Goal: Information Seeking & Learning: Learn about a topic

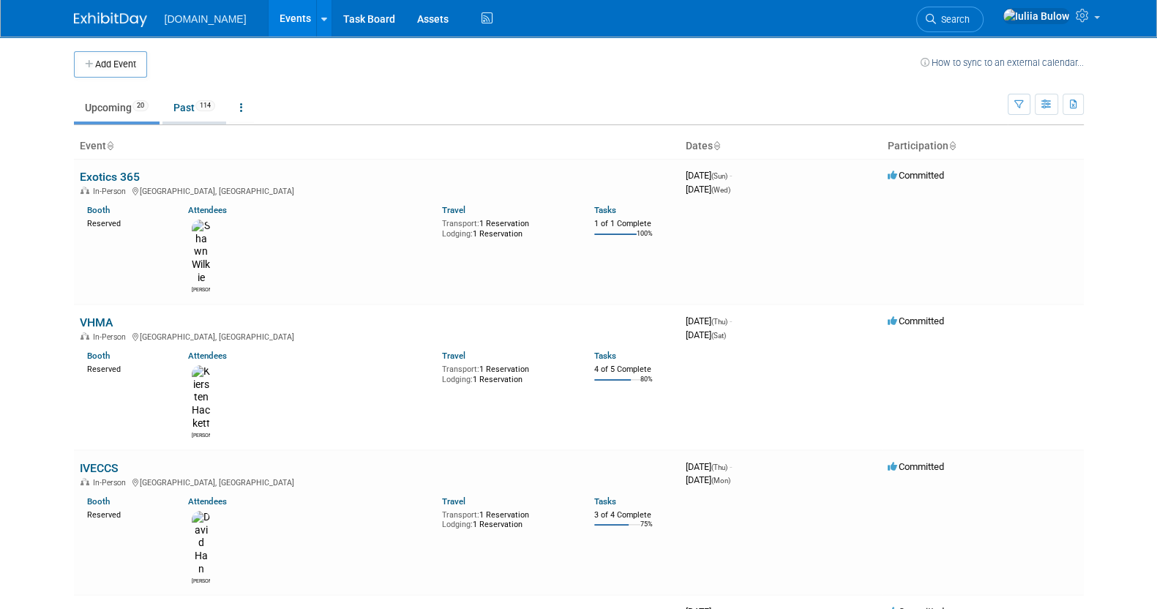
drag, startPoint x: 0, startPoint y: 0, endPoint x: 184, endPoint y: 105, distance: 212.0
click at [184, 105] on link "Past 114" at bounding box center [194, 108] width 64 height 28
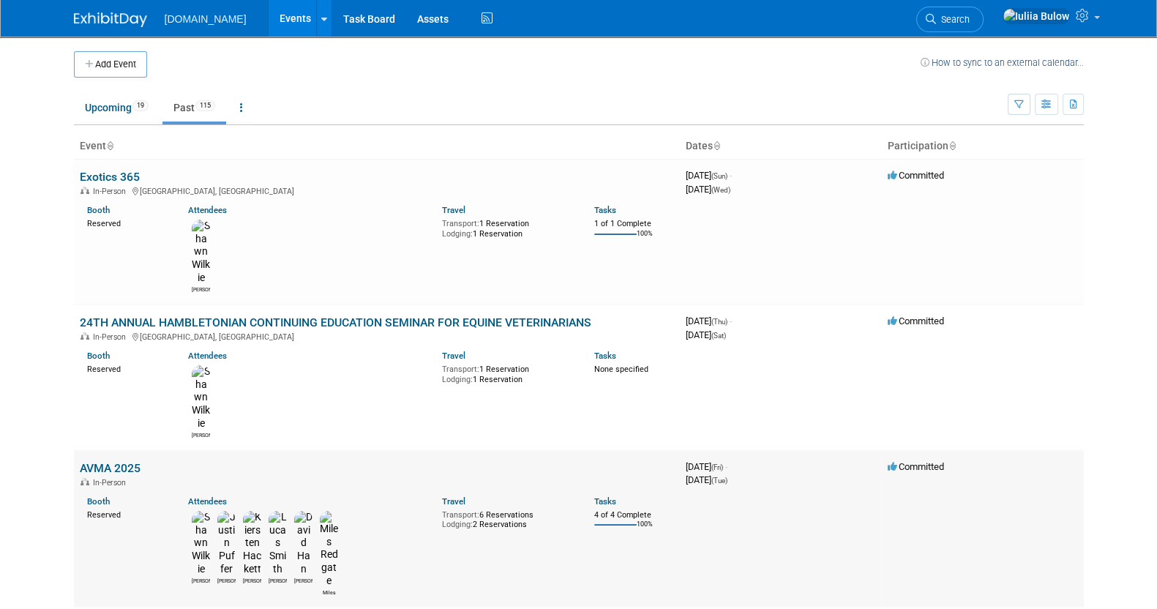
click at [105, 461] on link "AVMA 2025" at bounding box center [110, 468] width 61 height 14
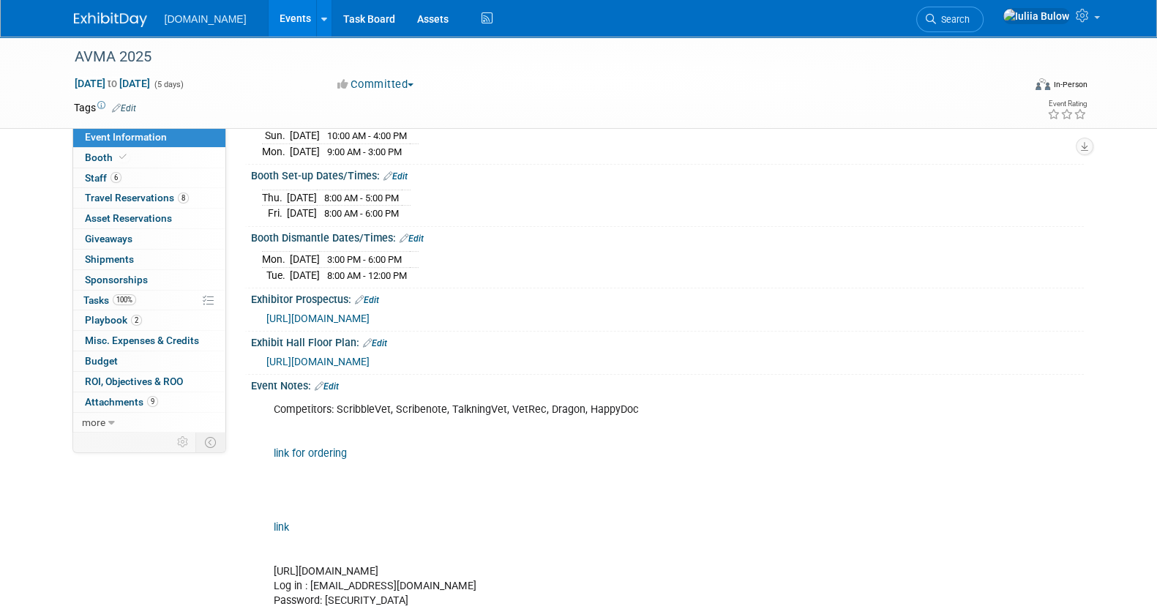
scroll to position [274, 0]
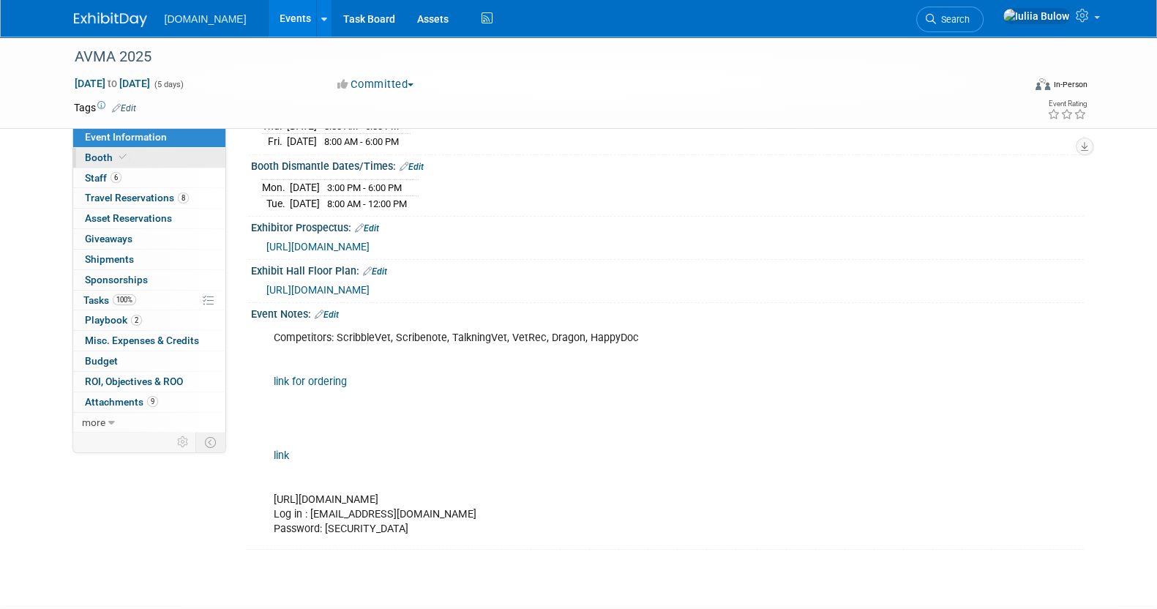
click at [125, 154] on span at bounding box center [122, 156] width 13 height 11
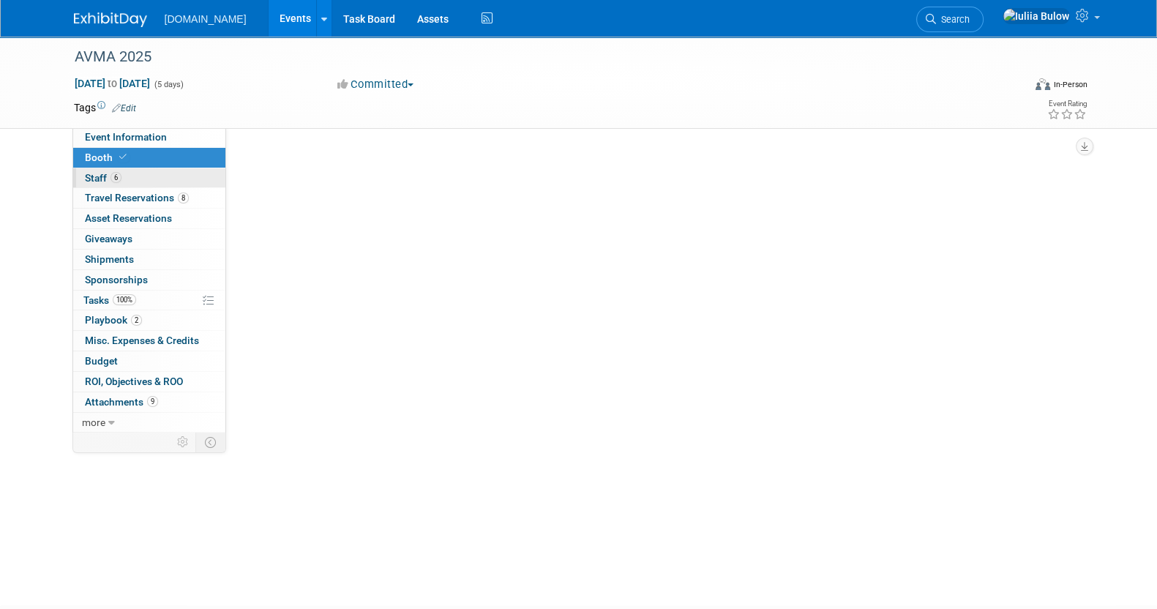
scroll to position [0, 0]
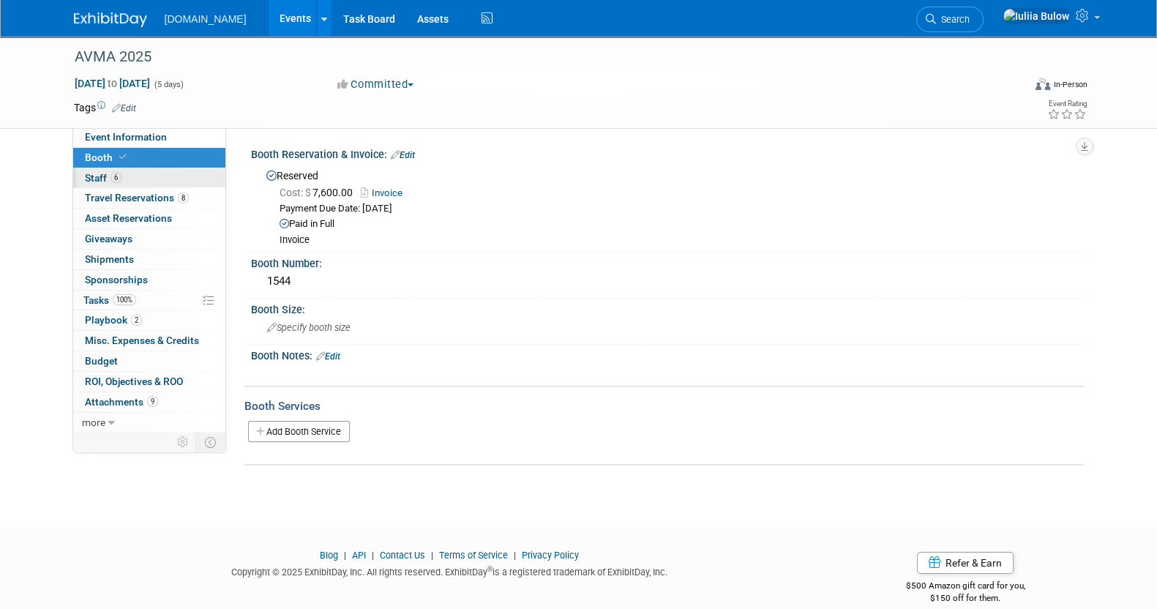
click at [130, 168] on link "6 Staff 6" at bounding box center [149, 178] width 152 height 20
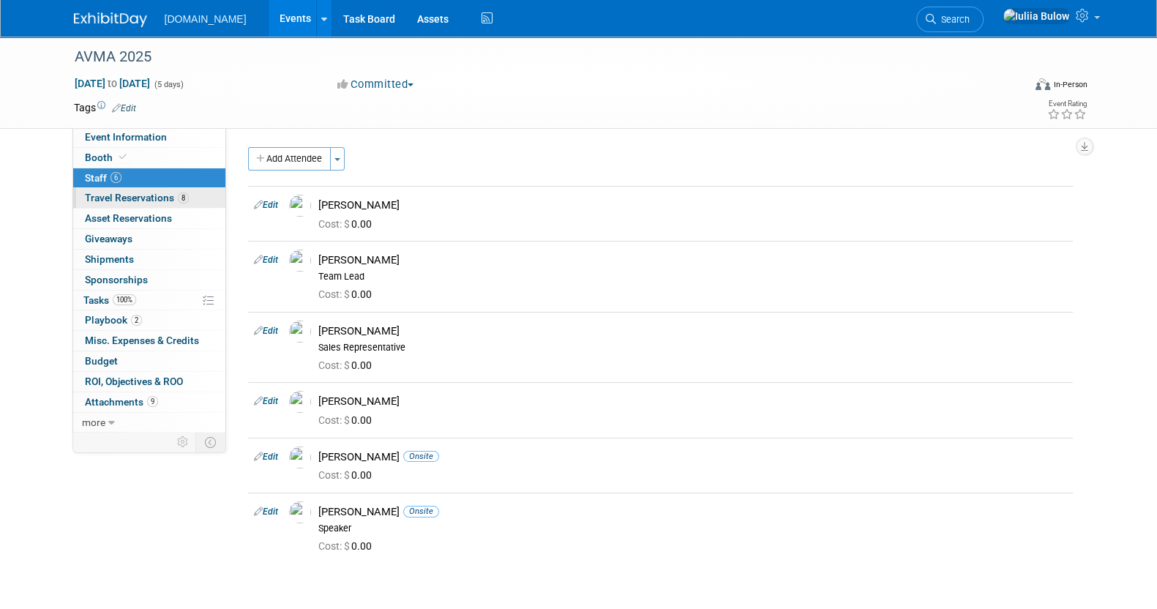
click at [143, 197] on span "Travel Reservations 8" at bounding box center [137, 198] width 104 height 12
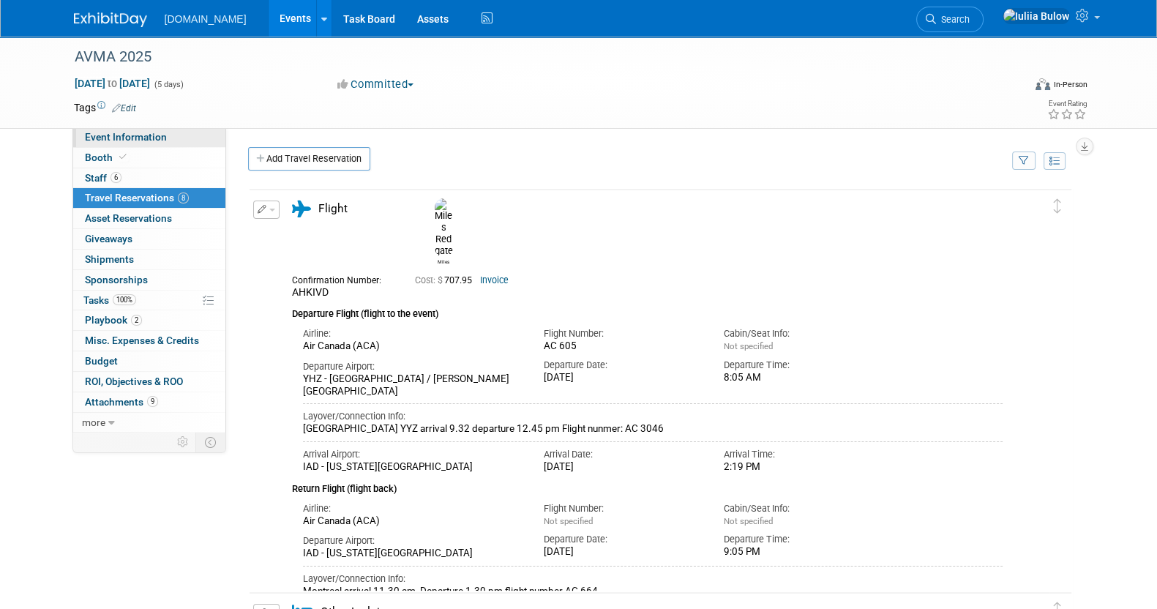
click at [126, 142] on span "Event Information" at bounding box center [126, 137] width 82 height 12
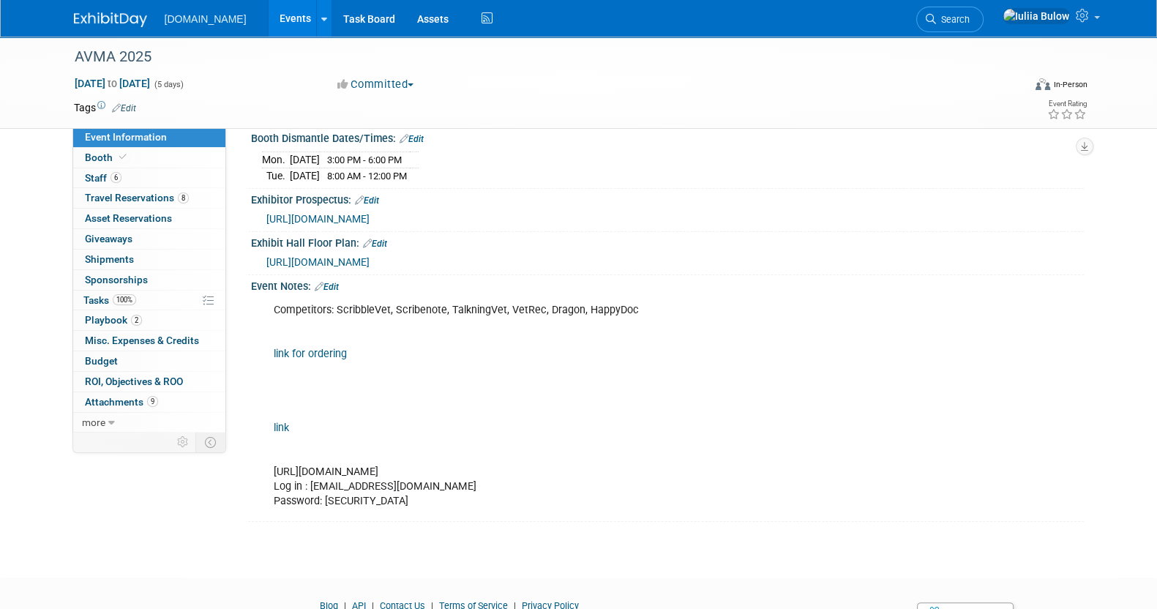
scroll to position [274, 0]
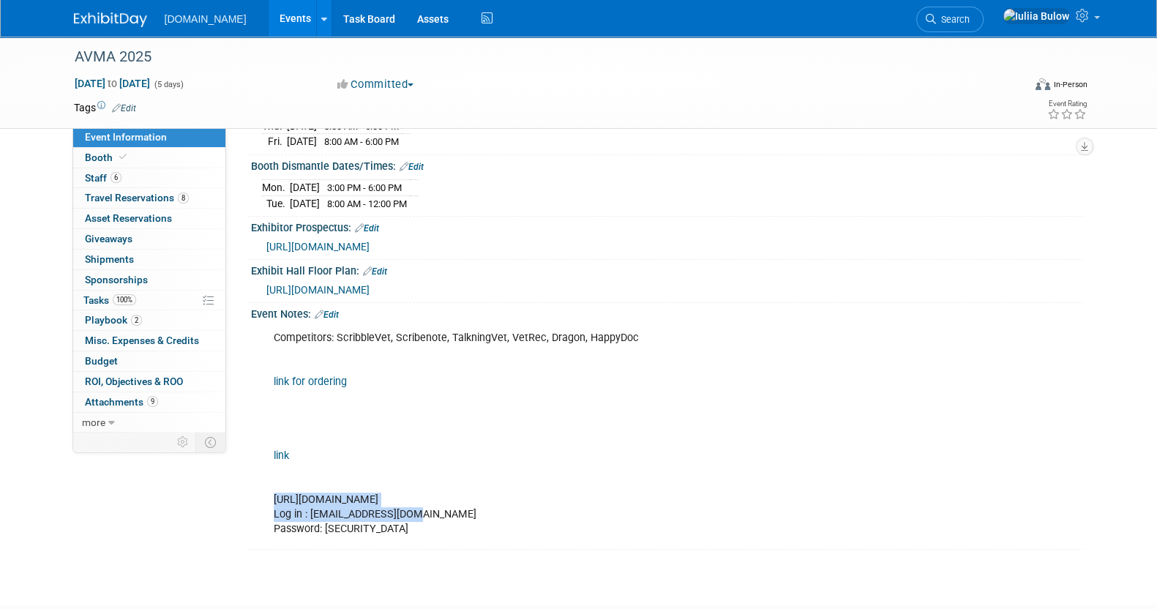
drag, startPoint x: 646, startPoint y: 498, endPoint x: 547, endPoint y: 503, distance: 98.9
click at [547, 503] on div "Competitors: ScribbleVet, Scribenote, TalkningVet, VetRec, Dragon, HappyDoc lin…" at bounding box center [592, 433] width 659 height 220
click at [656, 430] on div "Competitors: ScribbleVet, Scribenote, TalkningVet, VetRec, Dragon, HappyDoc lin…" at bounding box center [592, 433] width 659 height 220
click at [146, 194] on span "Travel Reservations 8" at bounding box center [137, 198] width 104 height 12
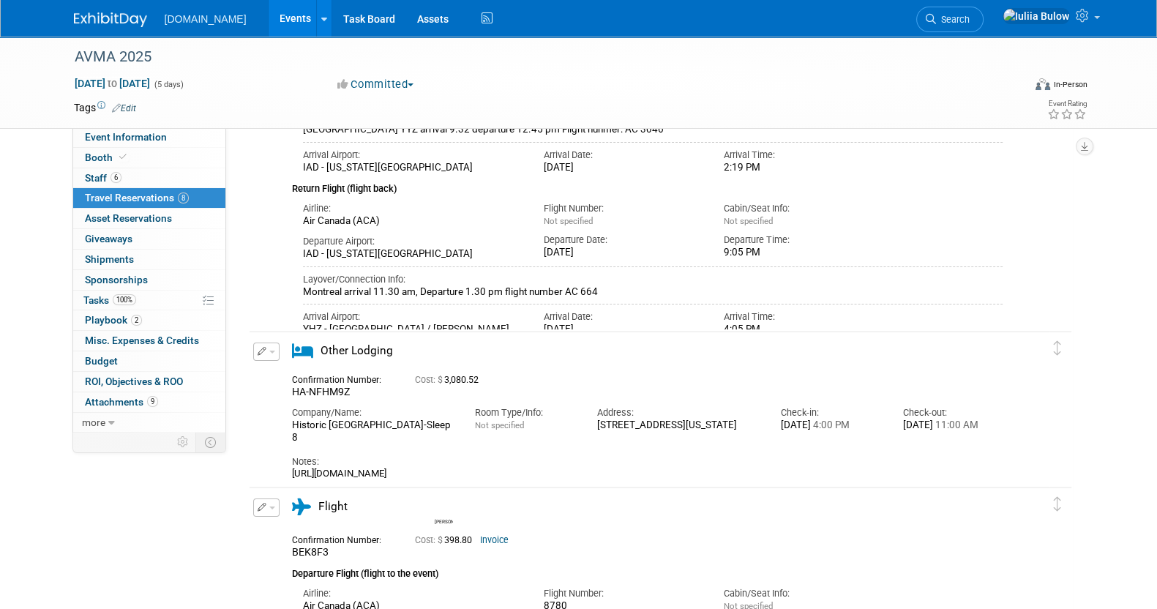
scroll to position [247, 0]
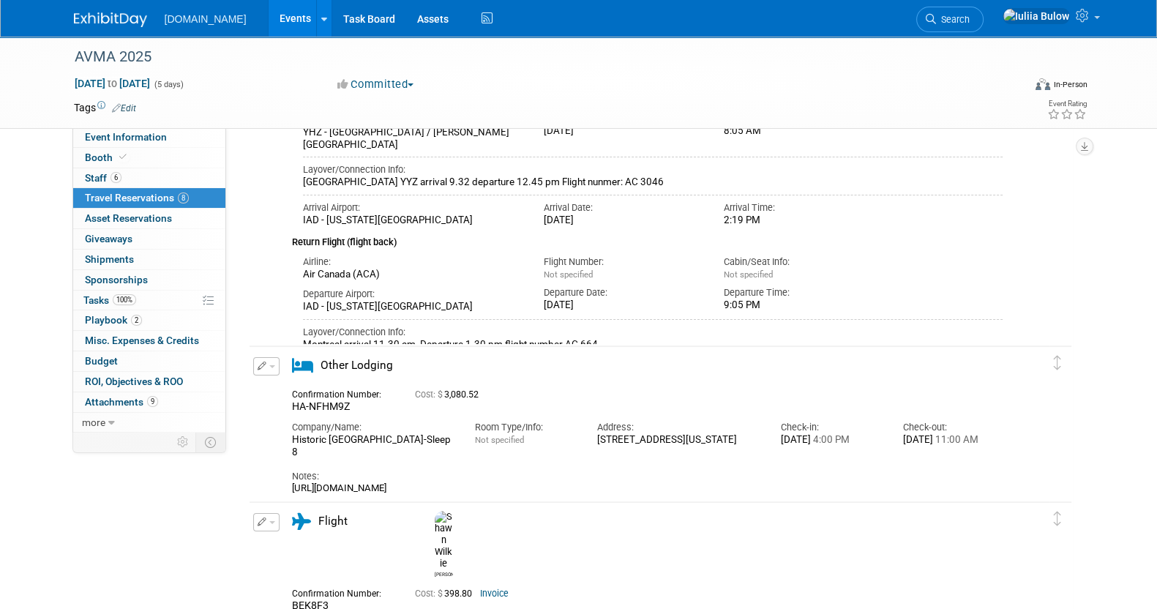
click at [435, 351] on div "Arrival Airport: YHZ - Halifax / Stanfield International Airport Arrival Date: …" at bounding box center [653, 376] width 722 height 50
click at [267, 364] on button "button" at bounding box center [266, 366] width 26 height 18
click at [567, 393] on div "Cost: $ 3,080.52" at bounding box center [679, 394] width 528 height 11
click at [472, 380] on div "Other Lodging" at bounding box center [647, 426] width 733 height 138
click at [501, 389] on div "Cost: $ 3,080.52" at bounding box center [679, 394] width 528 height 11
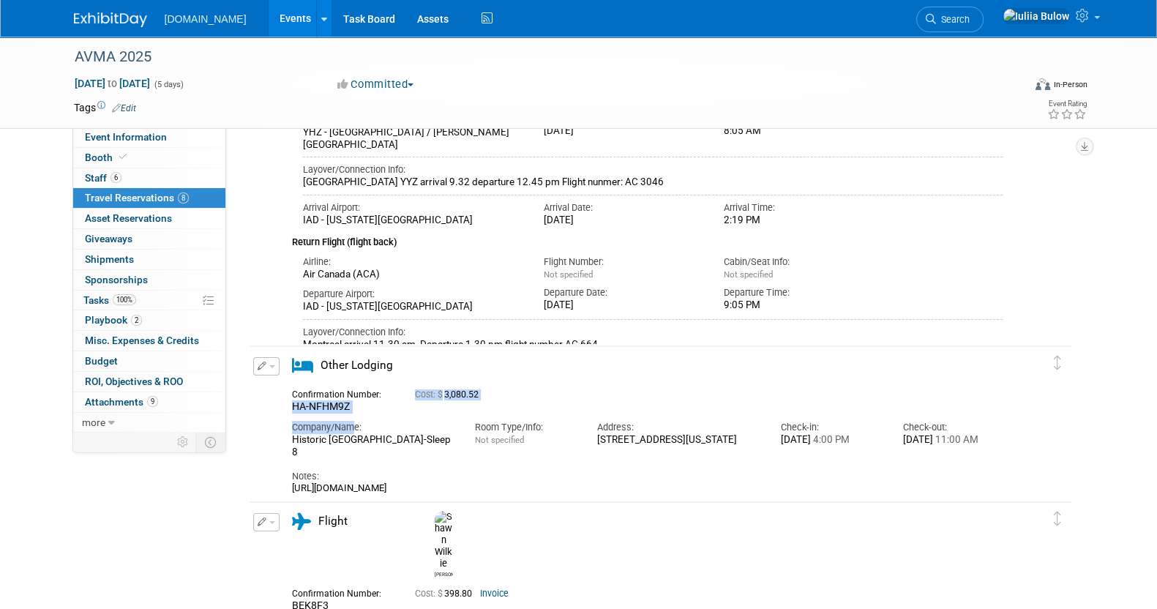
drag, startPoint x: 353, startPoint y: 412, endPoint x: 293, endPoint y: 405, distance: 61.1
click at [292, 405] on div "Confirmation Number: HA-NFHM9Z Cost: $ 3,080.52 Company/Name: Room Type/Info: N…" at bounding box center [647, 439] width 711 height 112
click at [373, 407] on div "HA-NFHM9Z" at bounding box center [342, 406] width 101 height 13
drag, startPoint x: 364, startPoint y: 403, endPoint x: 292, endPoint y: 402, distance: 72.5
click at [292, 402] on div "HA-NFHM9Z" at bounding box center [342, 406] width 101 height 13
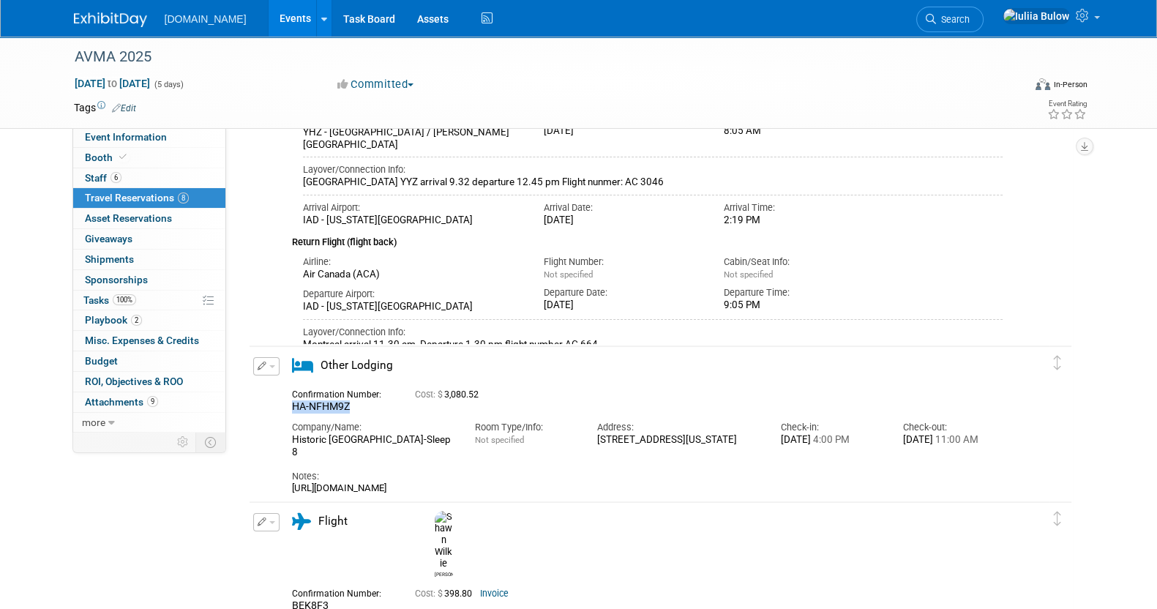
copy span "HA-NFHM9Z"
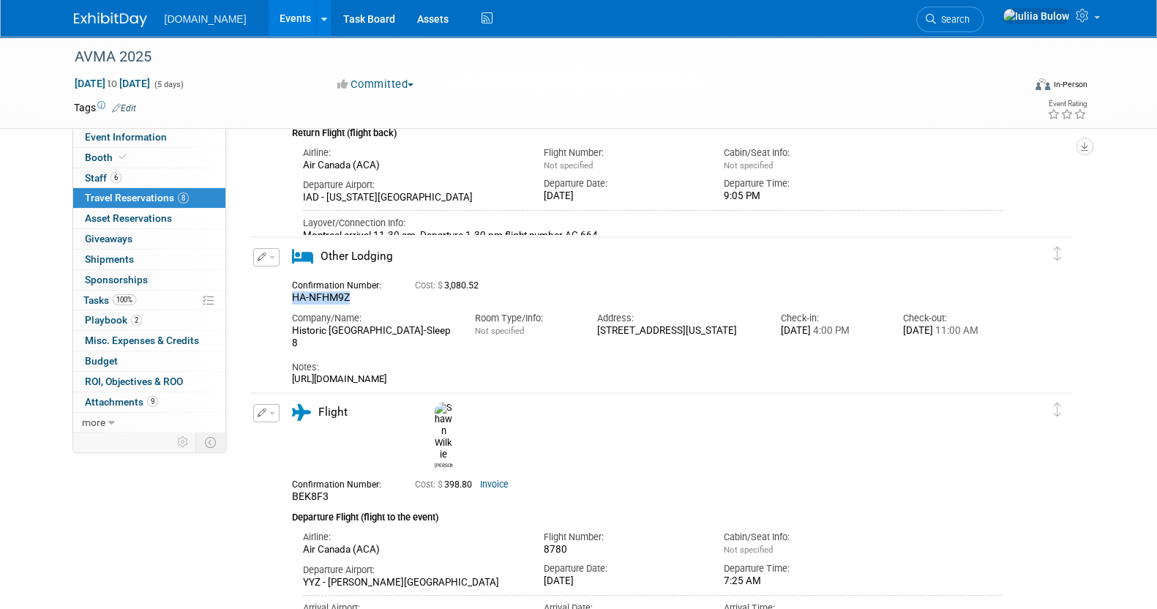
scroll to position [338, 0]
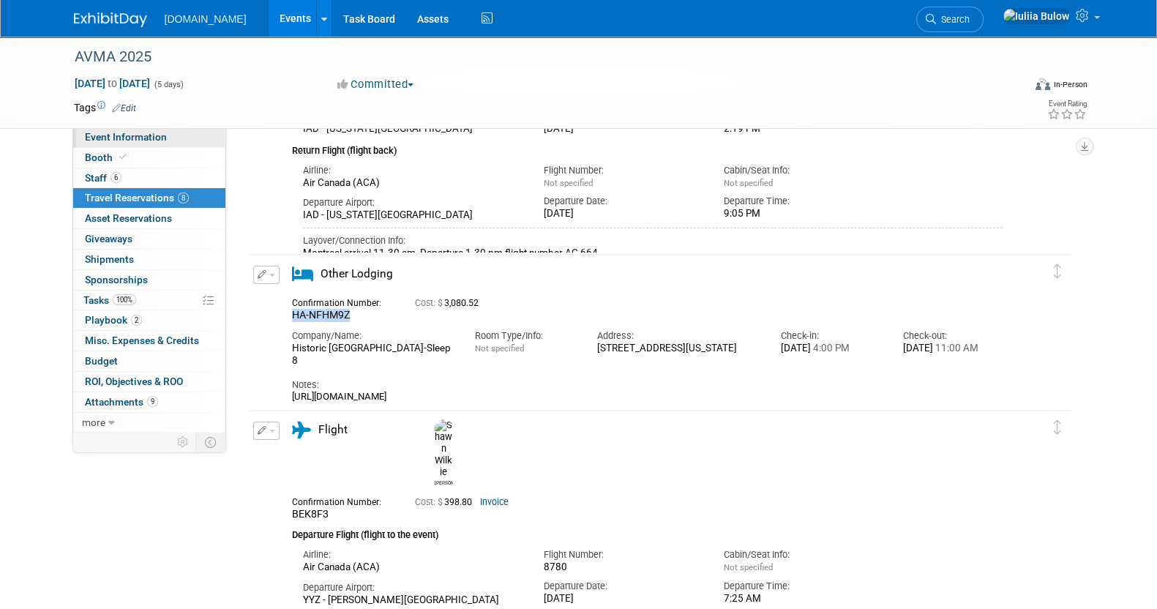
click at [126, 135] on span "Event Information" at bounding box center [126, 137] width 82 height 12
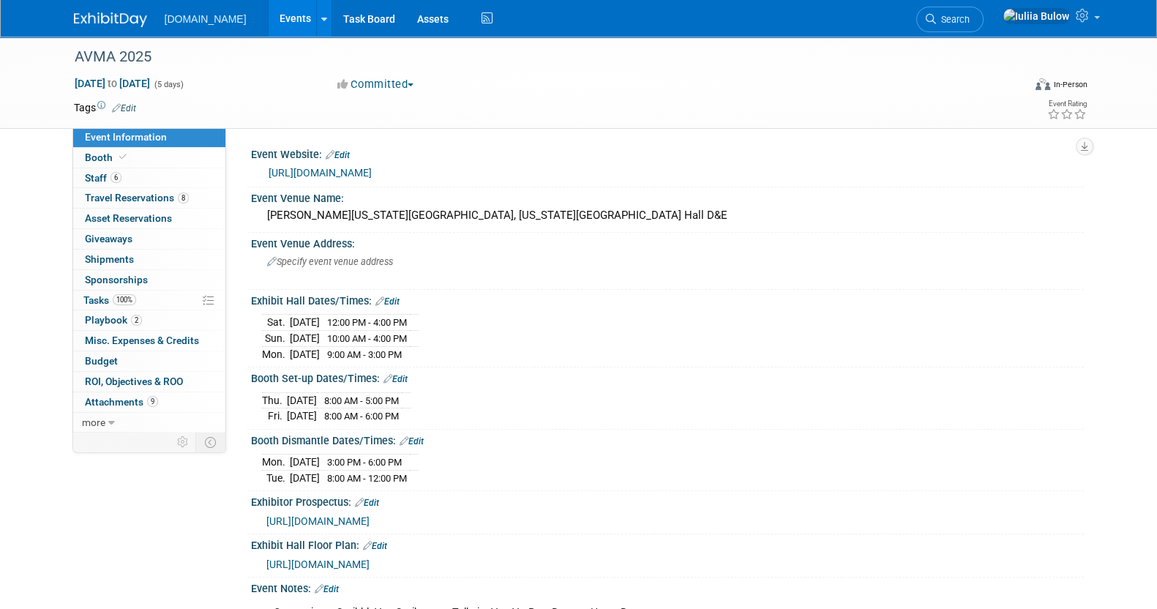
click at [372, 171] on link "https://s1.goeshow.com/avma/annual/2025/exhibitor_service_center.cfm" at bounding box center [320, 173] width 103 height 12
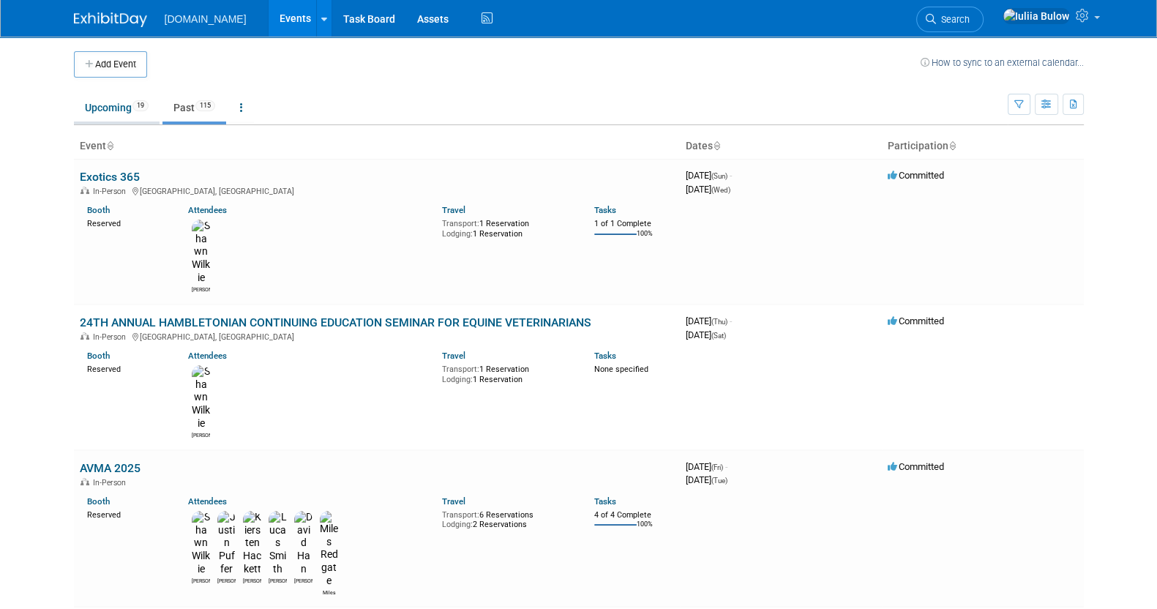
click at [83, 94] on link "Upcoming 19" at bounding box center [117, 108] width 86 height 28
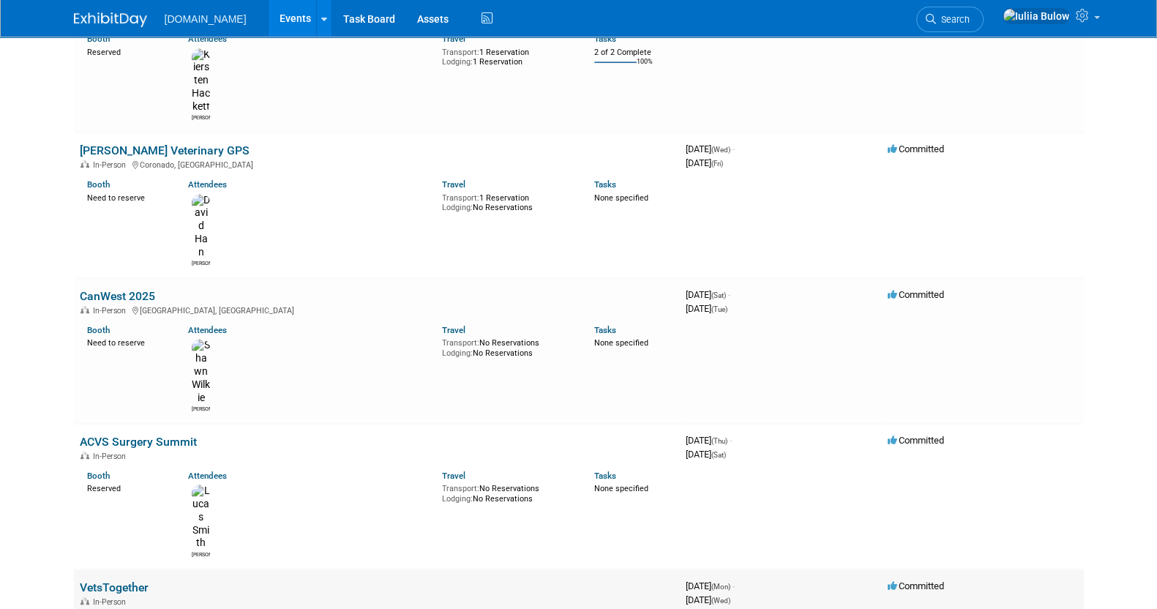
scroll to position [1098, 0]
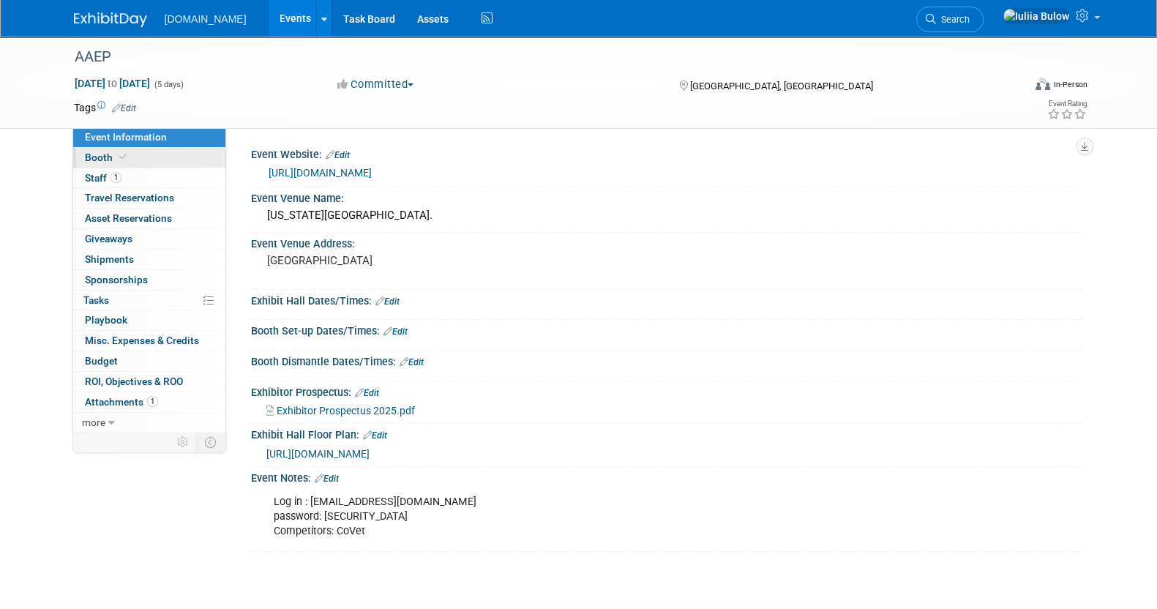
click at [154, 162] on link "Booth" at bounding box center [149, 158] width 152 height 20
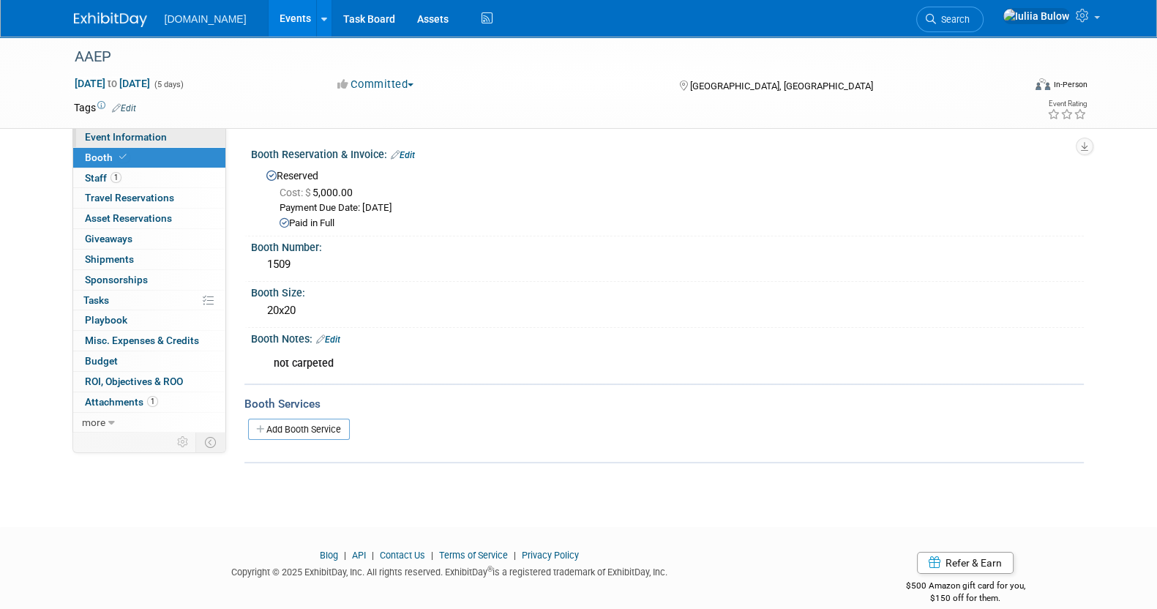
click at [141, 138] on span "Event Information" at bounding box center [126, 137] width 82 height 12
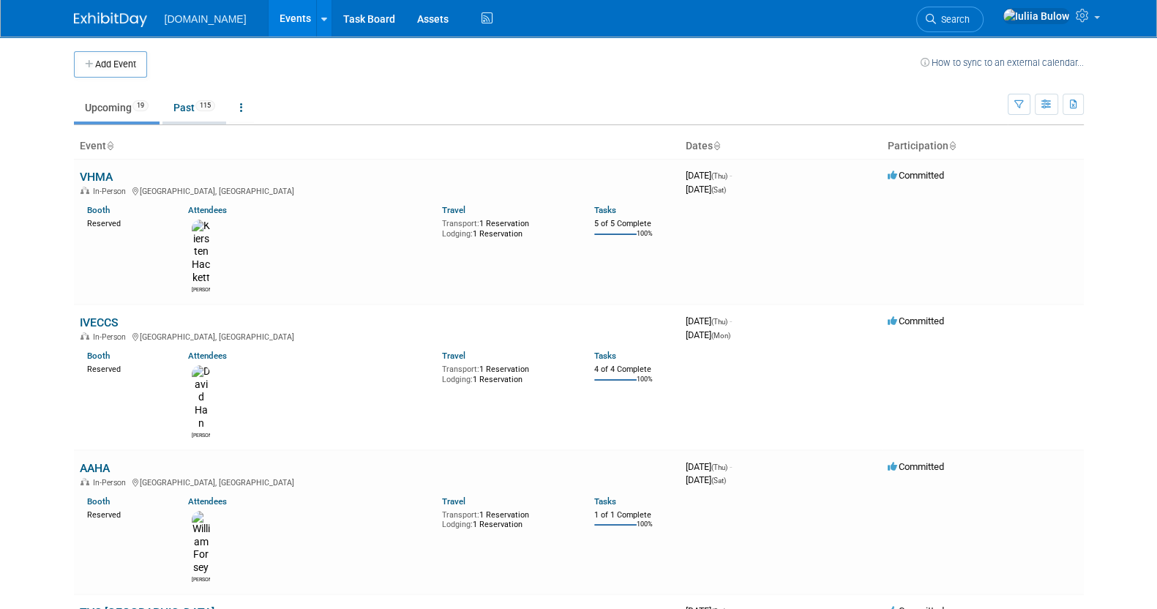
click at [184, 105] on link "Past 115" at bounding box center [194, 108] width 64 height 28
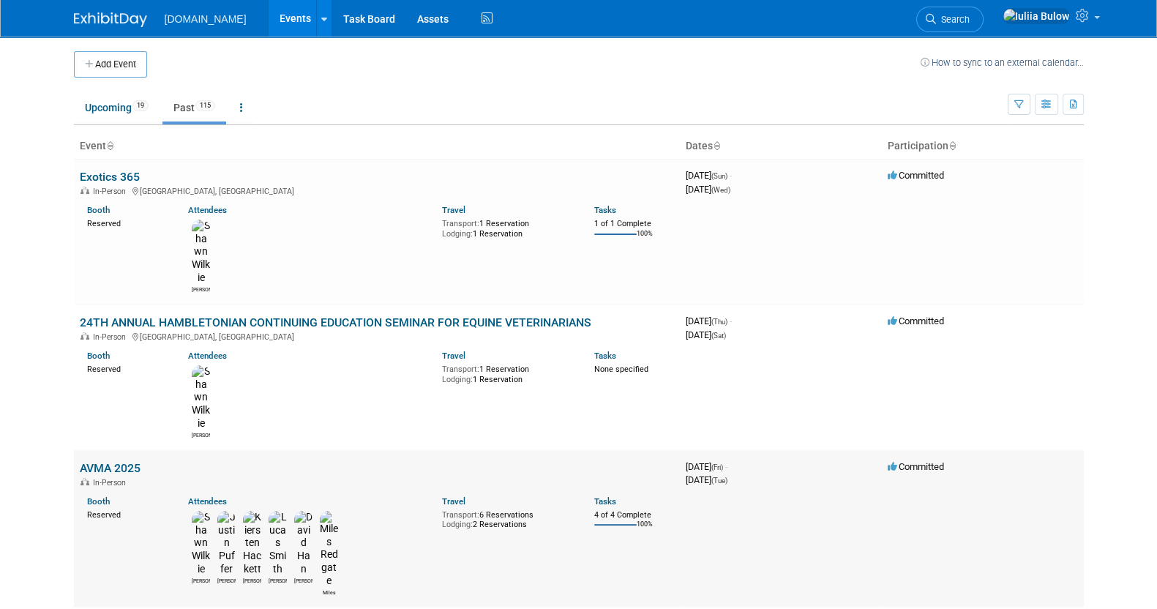
click at [105, 461] on link "AVMA 2025" at bounding box center [110, 468] width 61 height 14
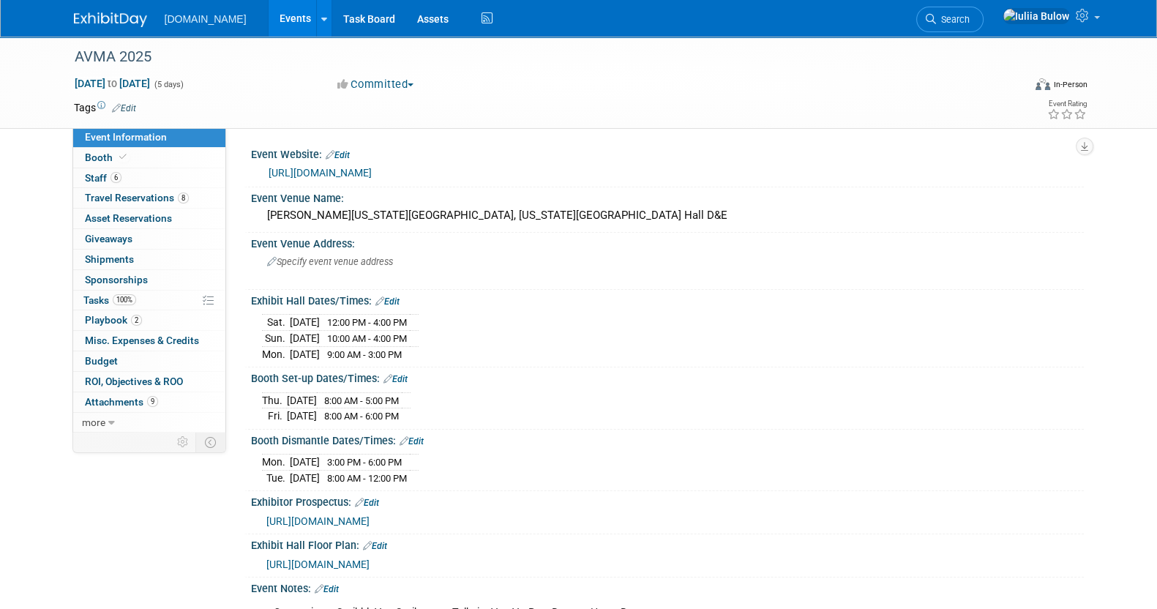
click at [372, 171] on link "https://s1.goeshow.com/avma/annual/2025/exhibitor_service_center.cfm" at bounding box center [320, 173] width 103 height 12
